Goal: Complete application form

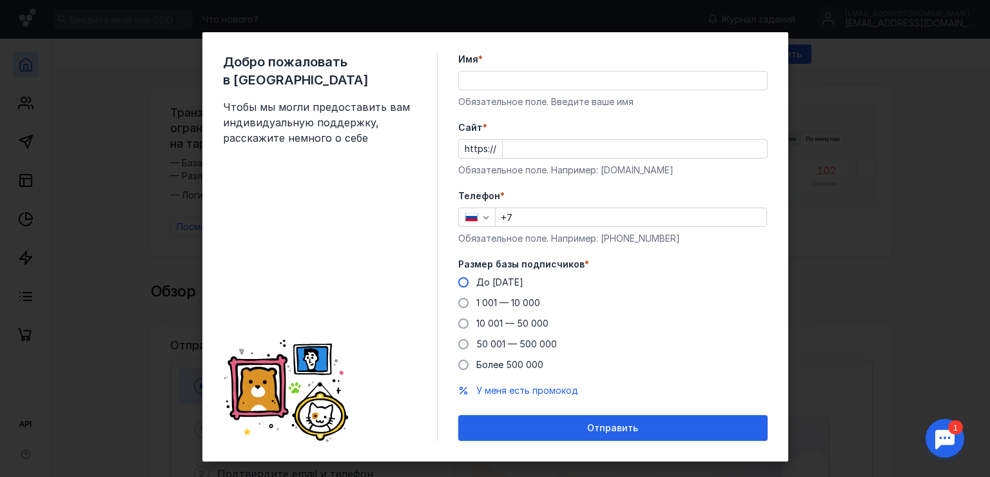
click at [499, 283] on span "До [DATE]" at bounding box center [499, 281] width 47 height 11
click at [0, 0] on input "До [DATE]" at bounding box center [0, 0] width 0 height 0
click at [505, 87] on input "Имя *" at bounding box center [613, 81] width 308 height 18
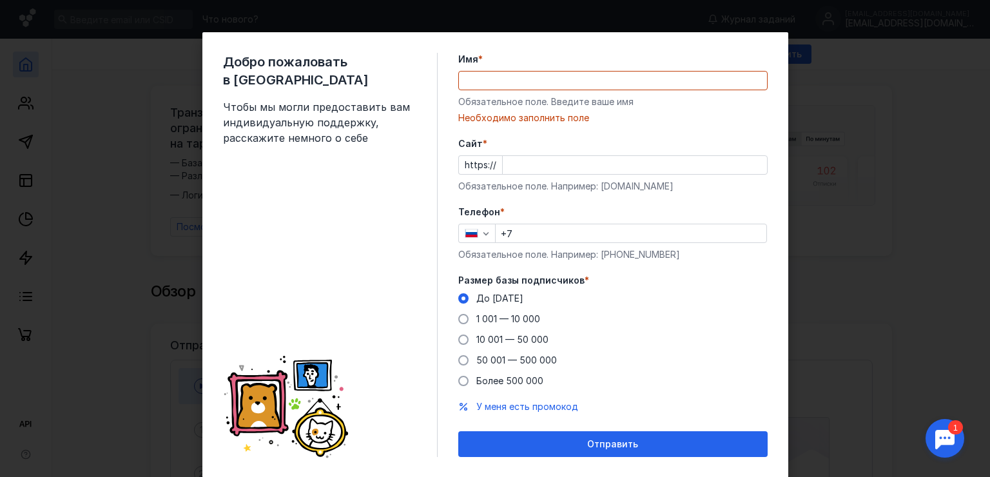
click at [473, 101] on div "Обязательное поле. Введите ваше имя" at bounding box center [612, 101] width 309 height 13
click at [488, 88] on input "Имя *" at bounding box center [613, 81] width 308 height 18
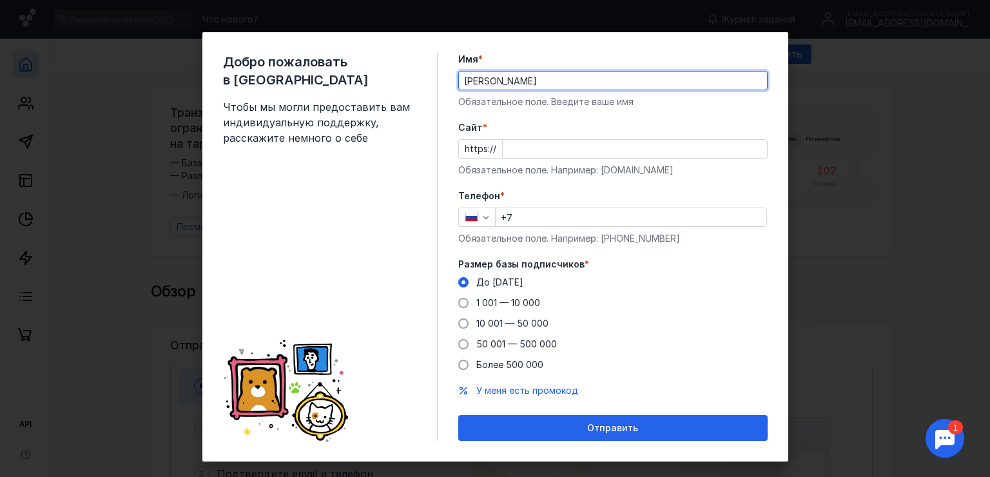
type input "[PERSON_NAME]"
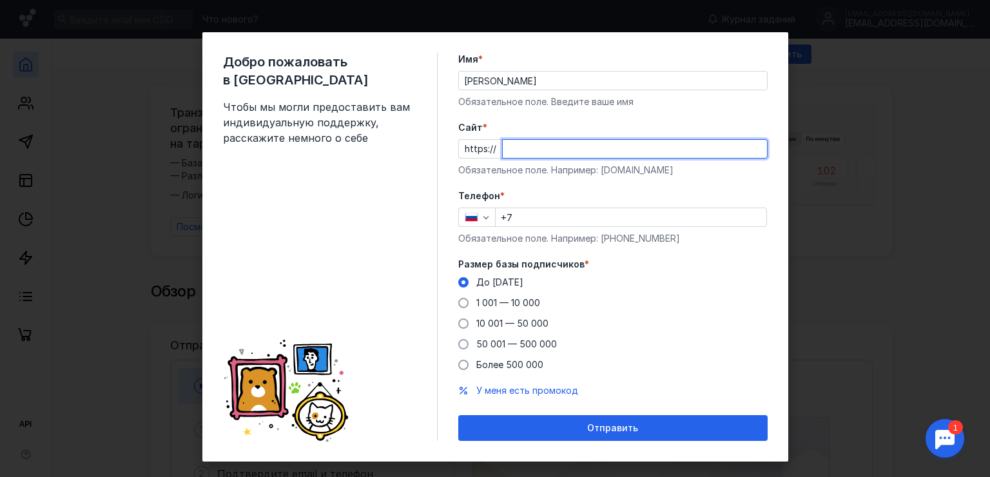
click at [535, 150] on input "Cайт *" at bounding box center [635, 149] width 264 height 18
click at [526, 219] on div "Телефон * +7 Обязательное поле. Например: [PHONE_NUMBER]" at bounding box center [612, 216] width 309 height 55
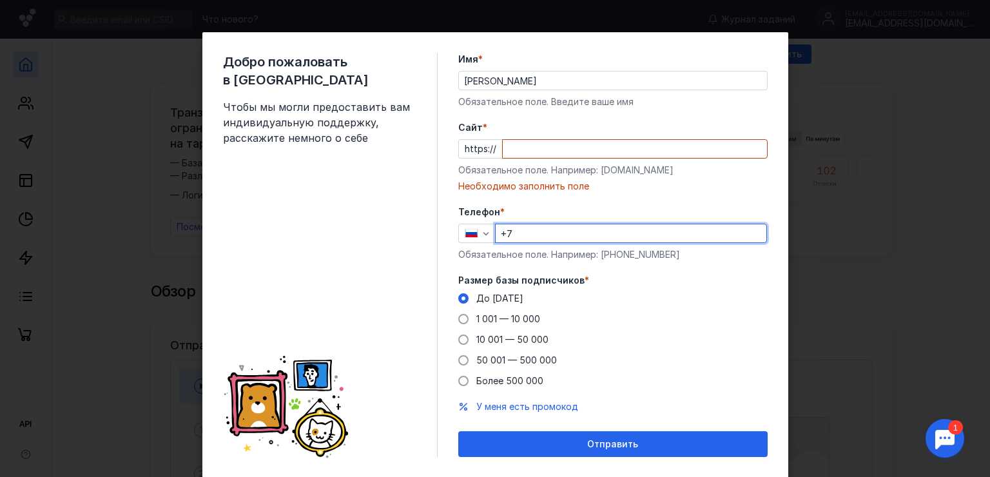
click at [520, 230] on input "+7" at bounding box center [631, 233] width 271 height 18
type input "[PHONE_NUMBER]"
click at [512, 155] on input "Cайт *" at bounding box center [635, 149] width 264 height 18
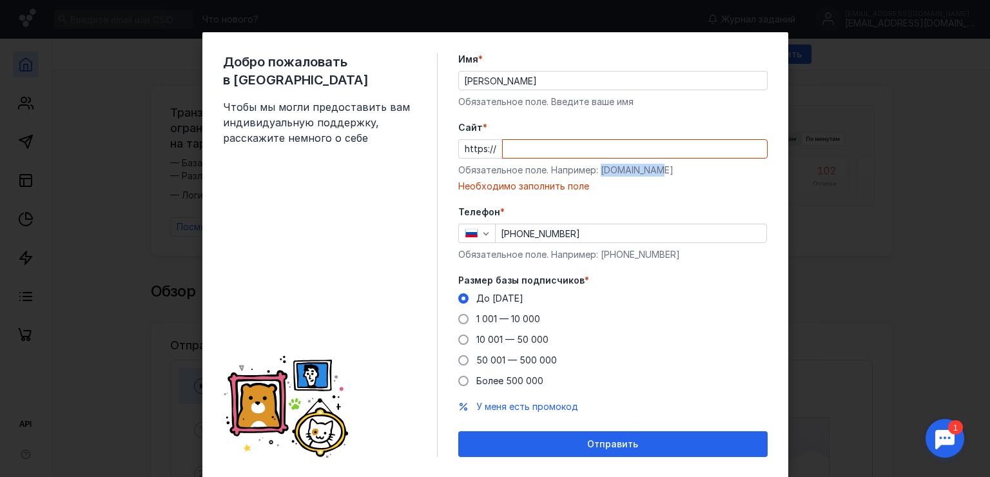
drag, startPoint x: 611, startPoint y: 170, endPoint x: 659, endPoint y: 173, distance: 47.8
click at [659, 173] on div "Обязательное поле. Например: [DOMAIN_NAME]" at bounding box center [612, 170] width 309 height 13
copy div "[DOMAIN_NAME]"
click at [509, 141] on input "Cайт *" at bounding box center [635, 149] width 264 height 18
paste input "[DOMAIN_NAME]"
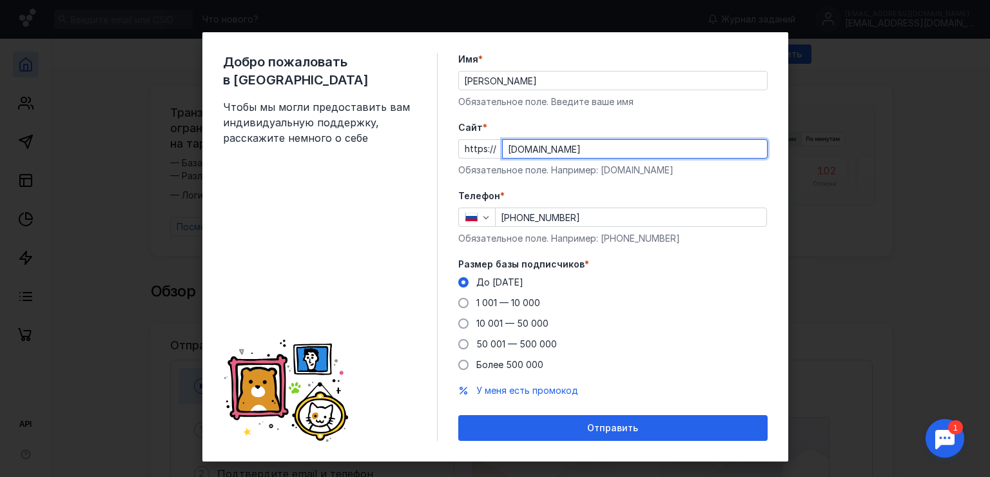
type input "[DOMAIN_NAME]"
click at [626, 217] on input "[PHONE_NUMBER]" at bounding box center [631, 217] width 271 height 18
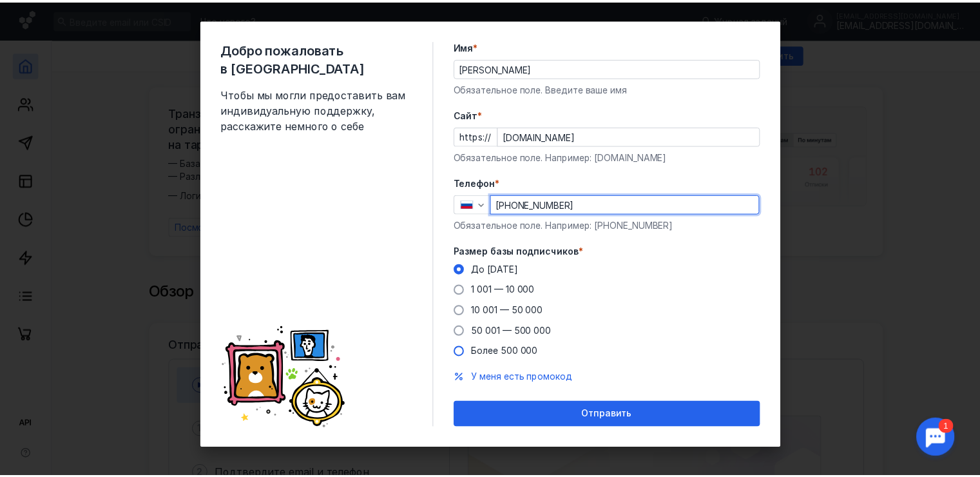
scroll to position [17, 0]
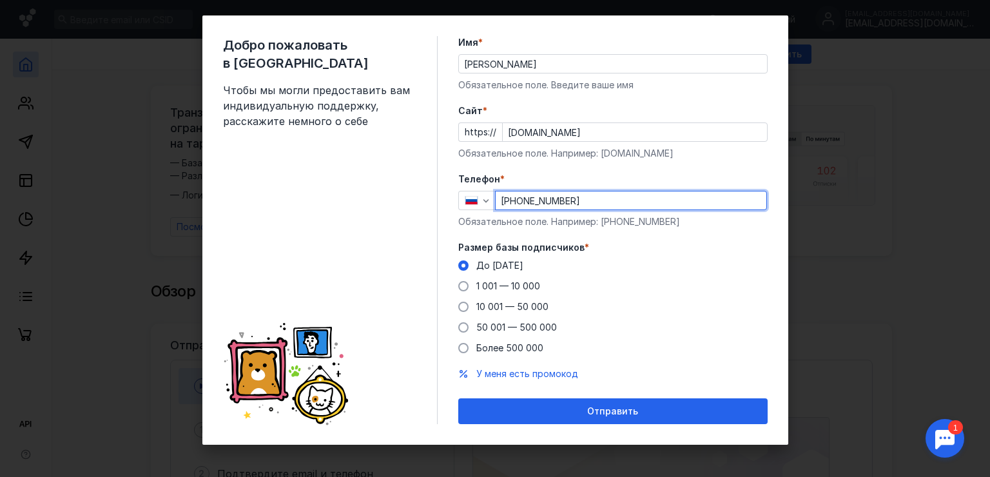
click at [853, 131] on div "Добро пожаловать в Sendsay Чтобы мы могли предоставить вам индивидуальную подде…" at bounding box center [495, 238] width 990 height 477
drag, startPoint x: 874, startPoint y: 122, endPoint x: 868, endPoint y: 129, distance: 8.7
click at [874, 122] on div "Добро пожаловать в Sendsay Чтобы мы могли предоставить вам индивидуальную подде…" at bounding box center [495, 238] width 990 height 477
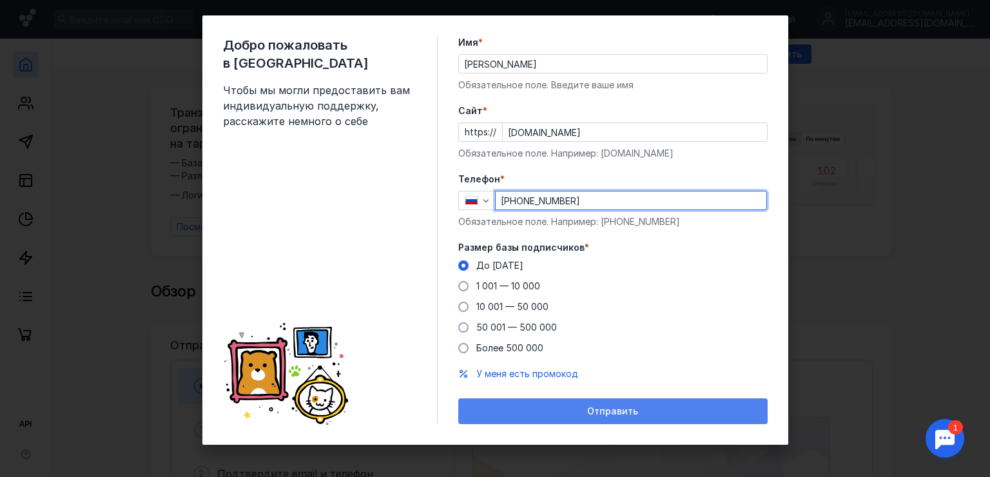
click at [501, 411] on div "Отправить" at bounding box center [613, 411] width 296 height 11
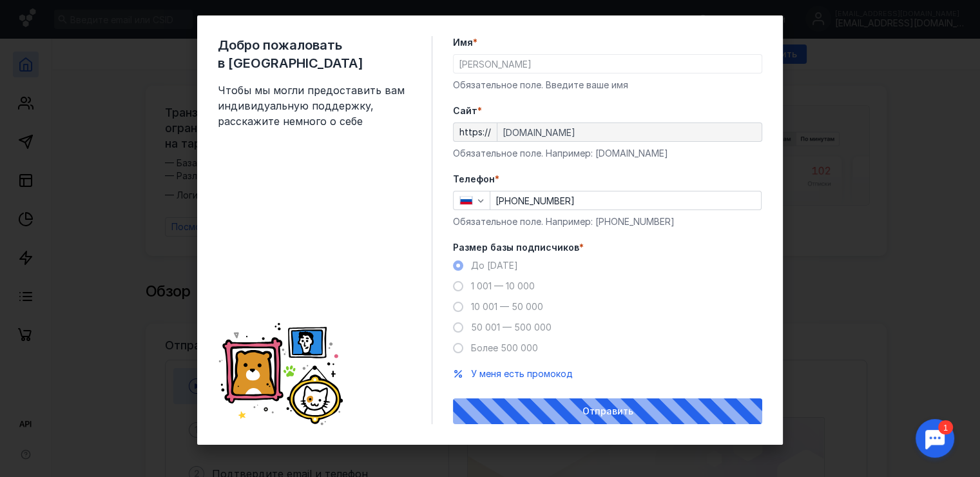
click at [934, 428] on div at bounding box center [935, 438] width 40 height 40
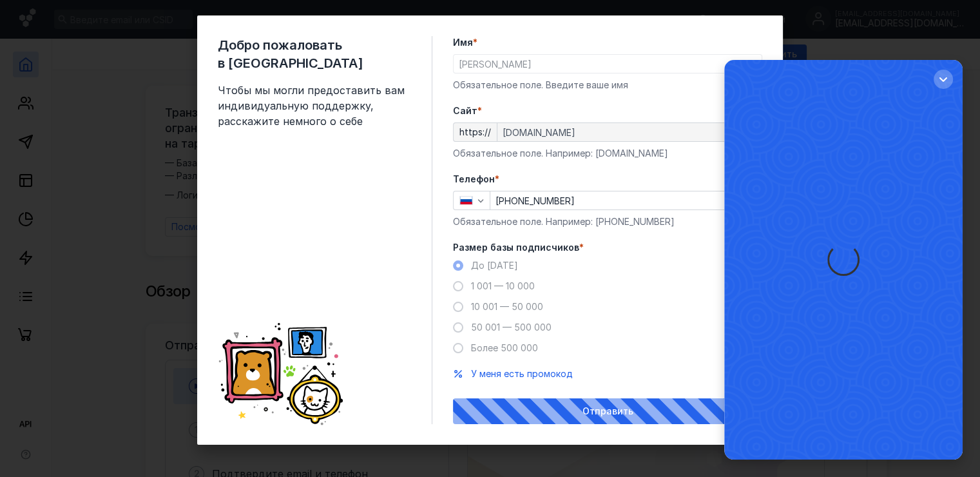
scroll to position [0, 0]
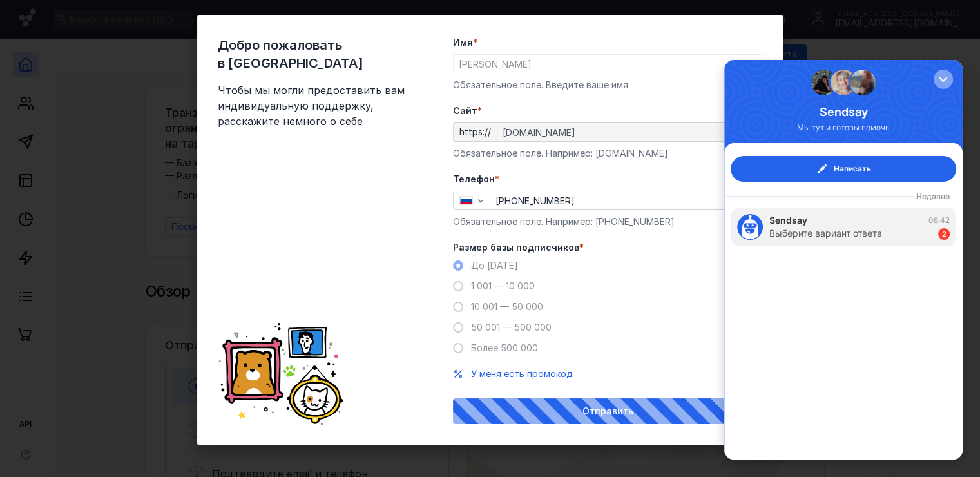
click at [944, 81] on div "button" at bounding box center [943, 79] width 13 height 13
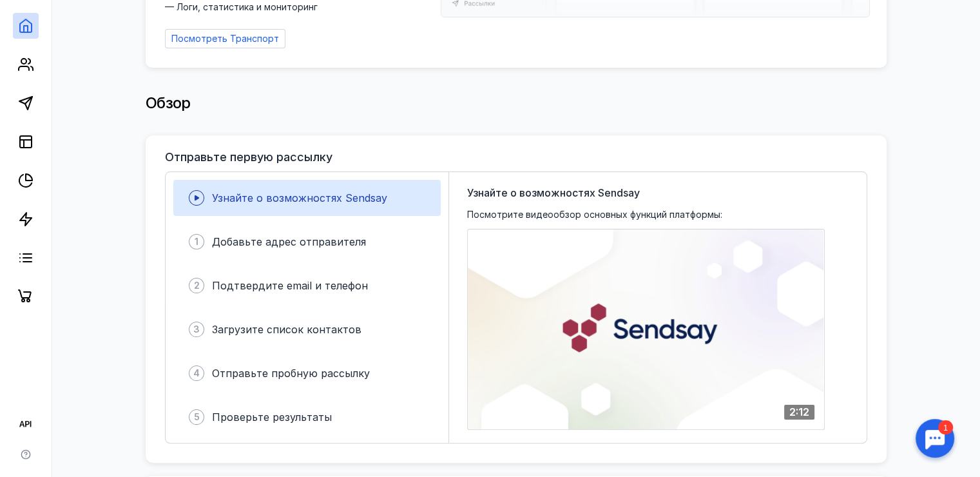
scroll to position [193, 0]
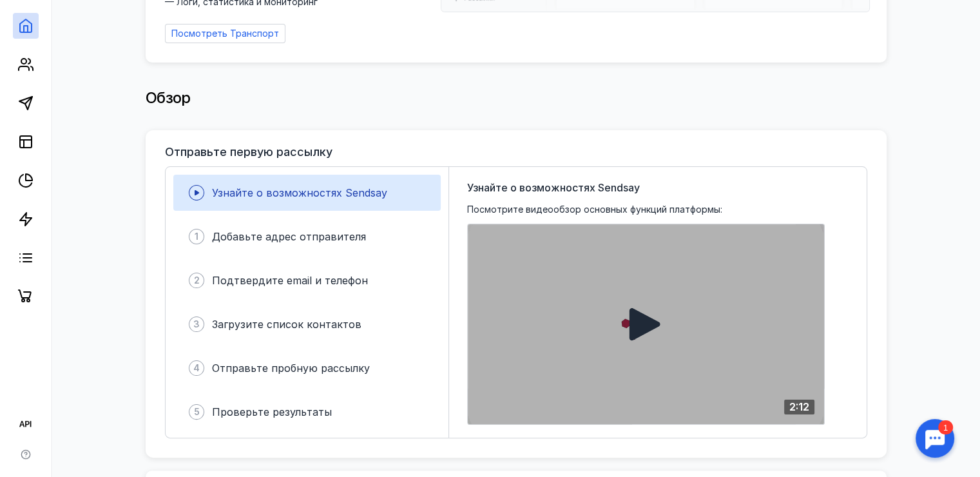
click at [641, 320] on icon at bounding box center [645, 324] width 31 height 32
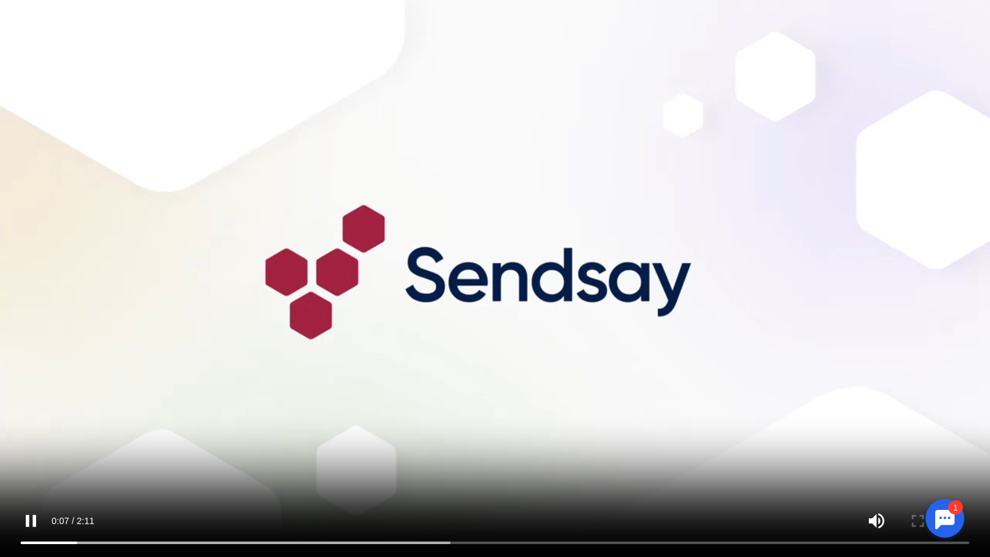
click at [683, 338] on video "Ваш браузер не поддерживает воспроизведение видео. Пожалуйста, обновите ваш бра…" at bounding box center [495, 278] width 990 height 557
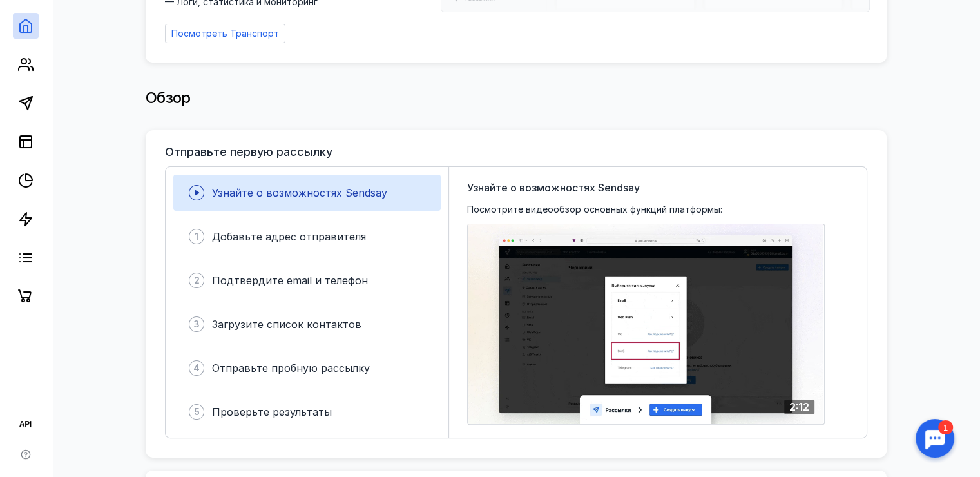
scroll to position [0, 0]
